Goal: Find specific page/section: Find specific page/section

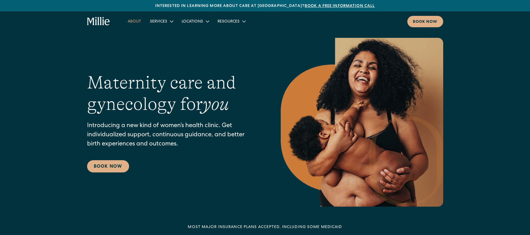
click at [136, 18] on link "About" at bounding box center [134, 21] width 22 height 9
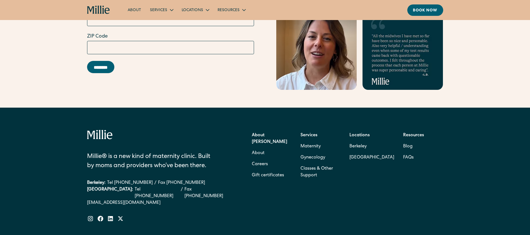
scroll to position [1742, 0]
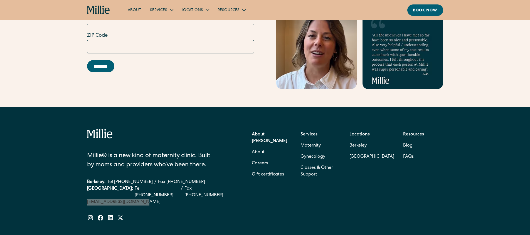
drag, startPoint x: 97, startPoint y: 187, endPoint x: 462, endPoint y: 11, distance: 405.8
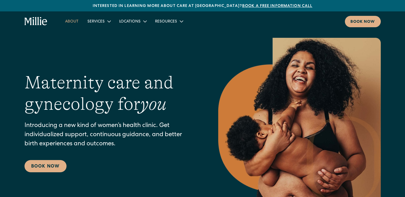
click at [68, 19] on link "About" at bounding box center [72, 21] width 22 height 9
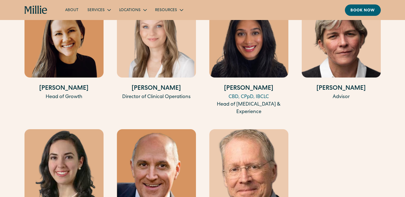
scroll to position [1214, 0]
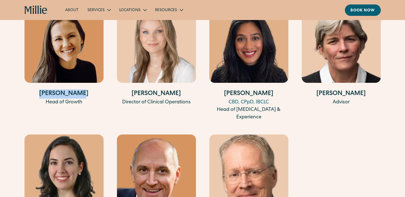
drag, startPoint x: 86, startPoint y: 87, endPoint x: 41, endPoint y: 87, distance: 44.8
click at [41, 90] on h4 "[PERSON_NAME]" at bounding box center [64, 94] width 79 height 9
copy h4 "[PERSON_NAME]"
